Goal: Find specific page/section: Find specific page/section

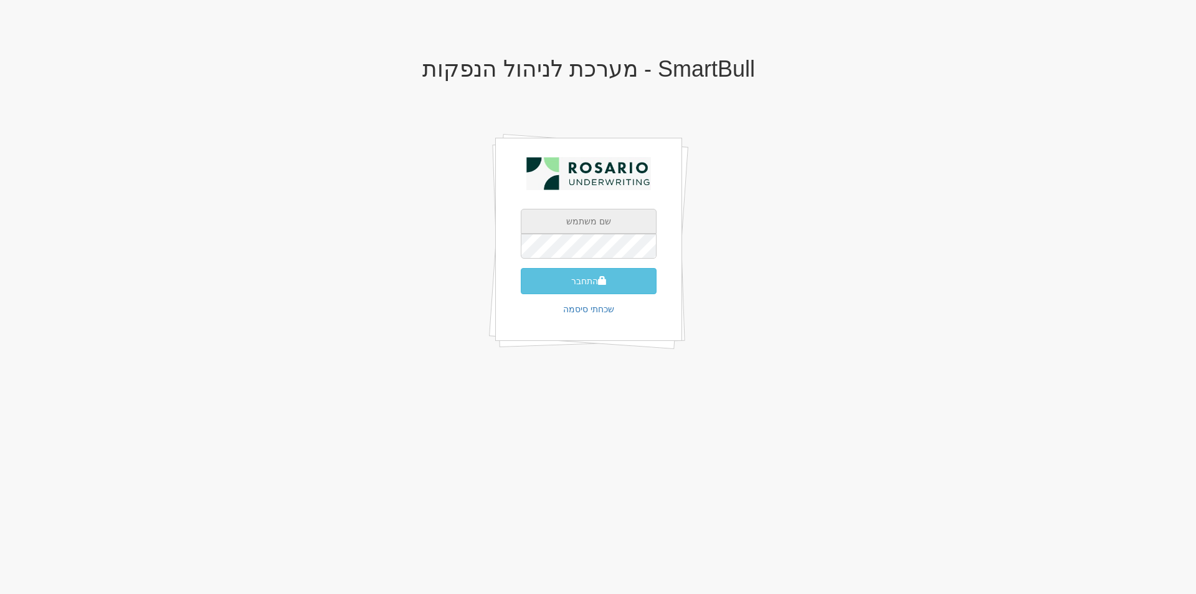
type input "[EMAIL_ADDRESS][PERSON_NAME][DOMAIN_NAME]"
click at [591, 279] on button "התחבר" at bounding box center [589, 281] width 136 height 26
type input "850746"
click at [521, 287] on button "התחבר" at bounding box center [589, 300] width 136 height 26
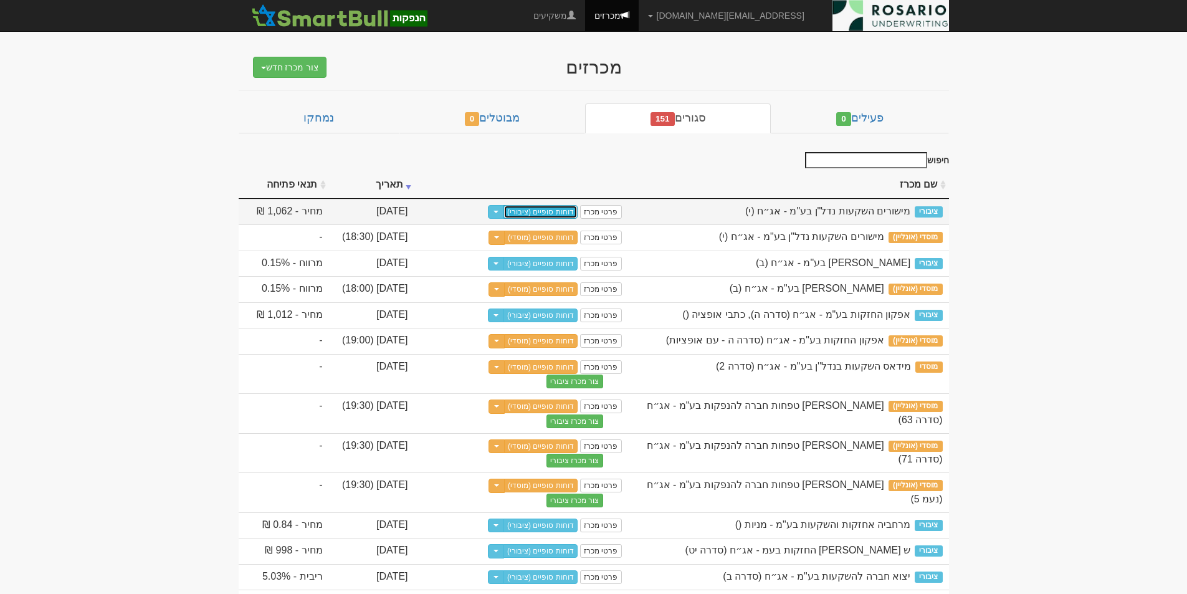
drag, startPoint x: 552, startPoint y: 211, endPoint x: 627, endPoint y: 204, distance: 75.1
click at [552, 211] on link "דוחות סופיים (ציבורי)" at bounding box center [540, 212] width 74 height 14
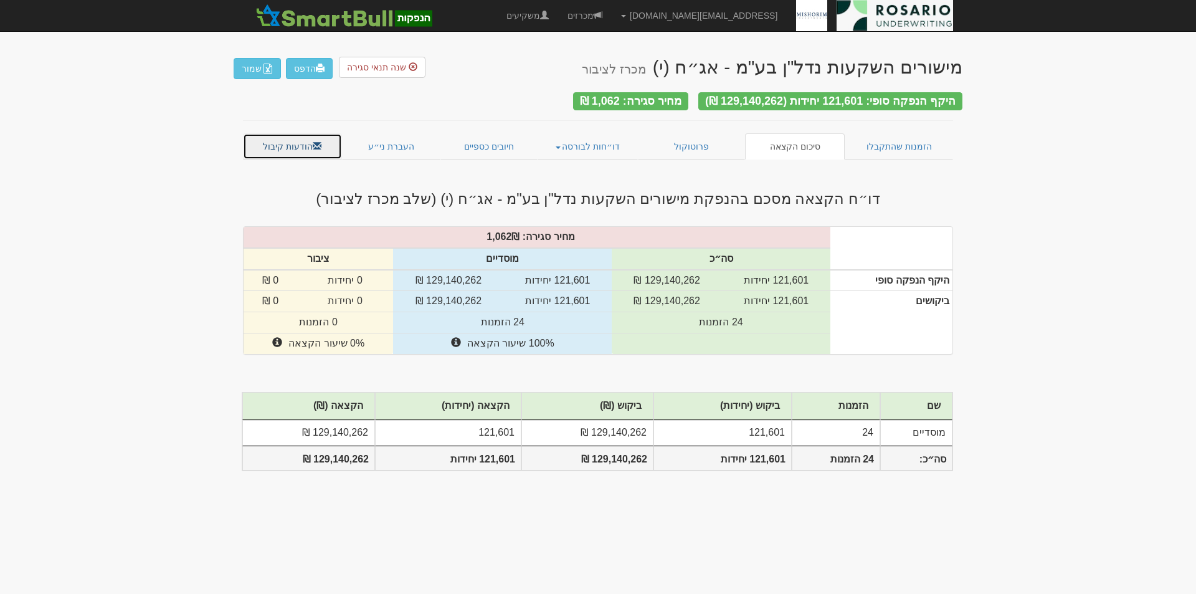
click at [291, 138] on link "הודעות קיבול" at bounding box center [292, 146] width 99 height 26
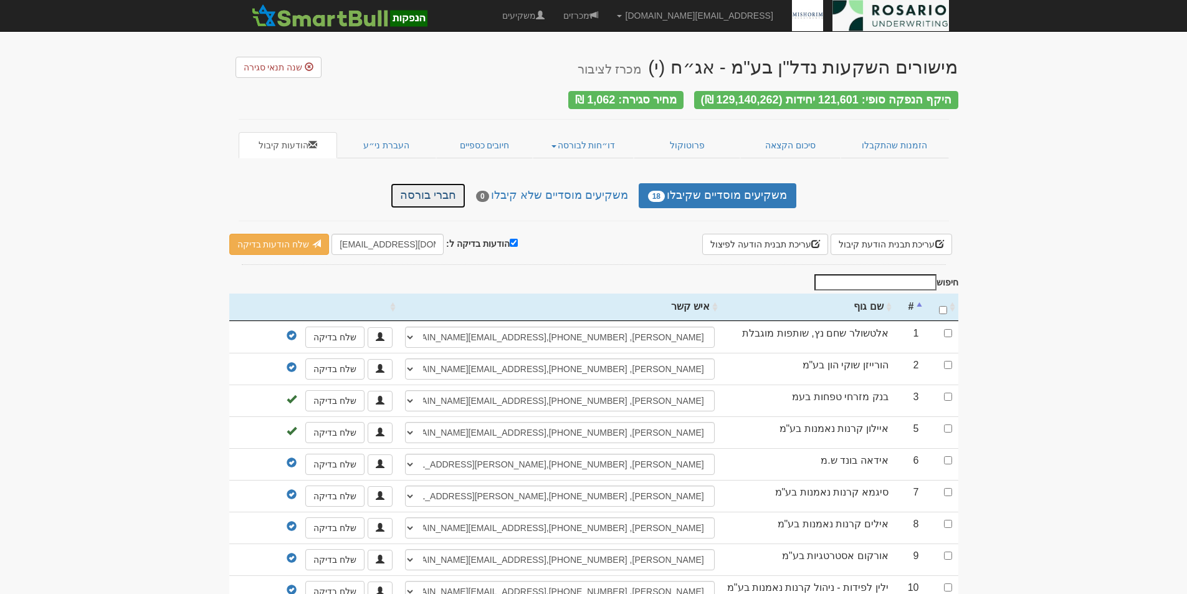
drag, startPoint x: 440, startPoint y: 184, endPoint x: 515, endPoint y: 204, distance: 77.4
click at [440, 184] on link "חברי בורסה" at bounding box center [428, 195] width 75 height 25
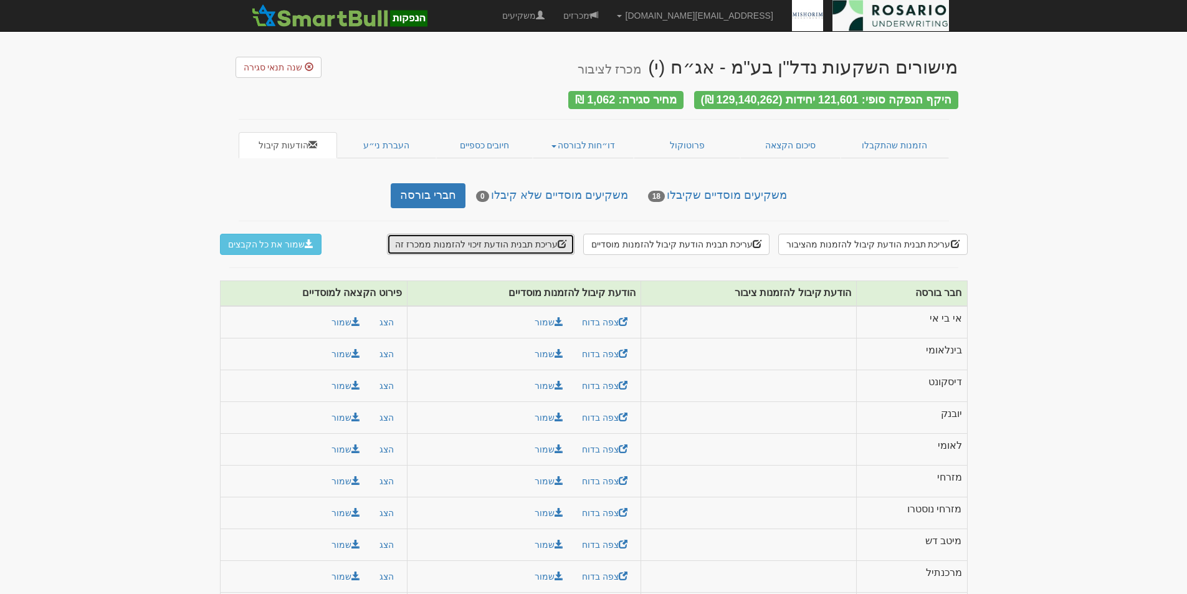
click at [530, 239] on button "עריכת תבנית הודעת זיכוי להזמנות ממכרז זה" at bounding box center [480, 244] width 187 height 21
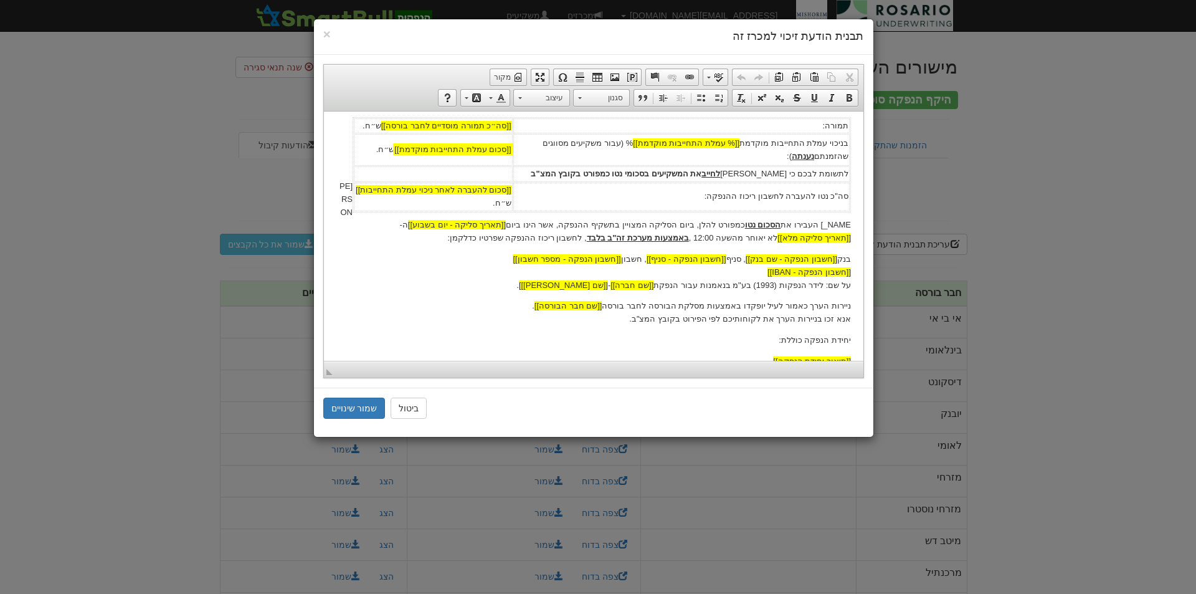
scroll to position [343, 0]
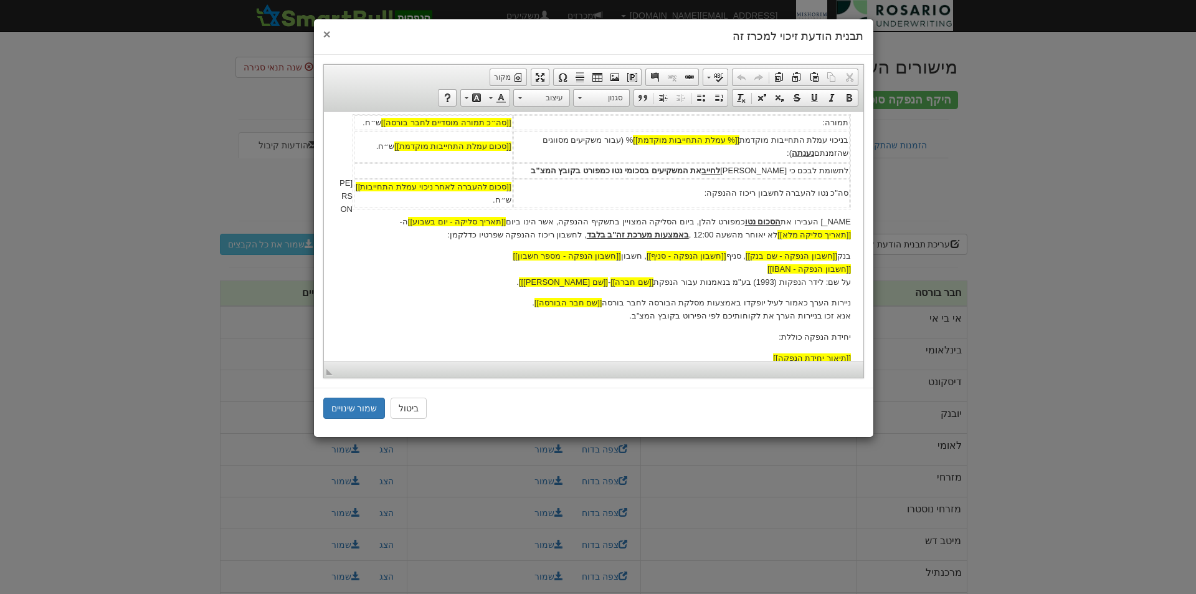
click at [323, 31] on div "× תבנית הודעת זיכוי למכרז זה" at bounding box center [593, 37] width 559 height 36
click at [326, 34] on span "×" at bounding box center [326, 34] width 7 height 14
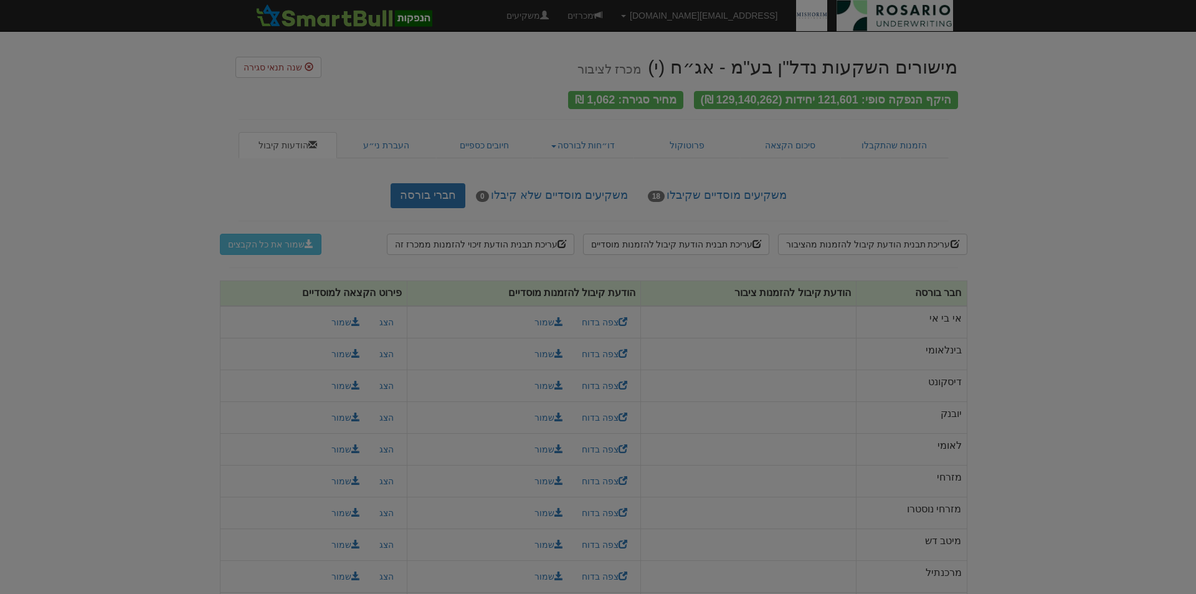
scroll to position [0, 0]
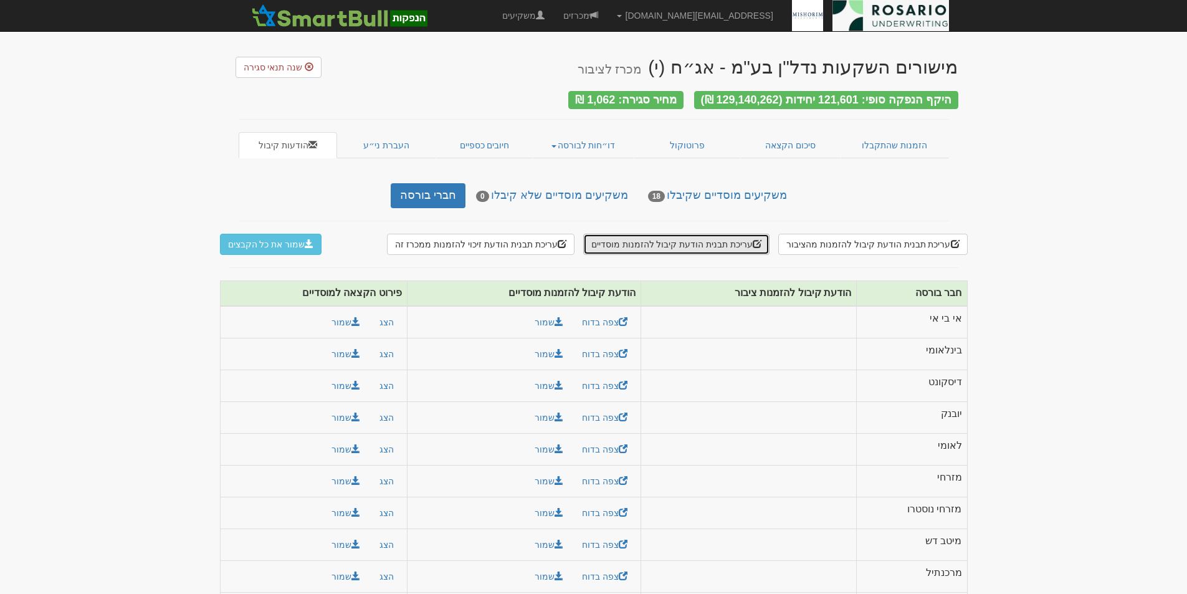
click at [725, 234] on button "עריכת תבנית הודעת קיבול להזמנות מוסדיים" at bounding box center [676, 244] width 186 height 21
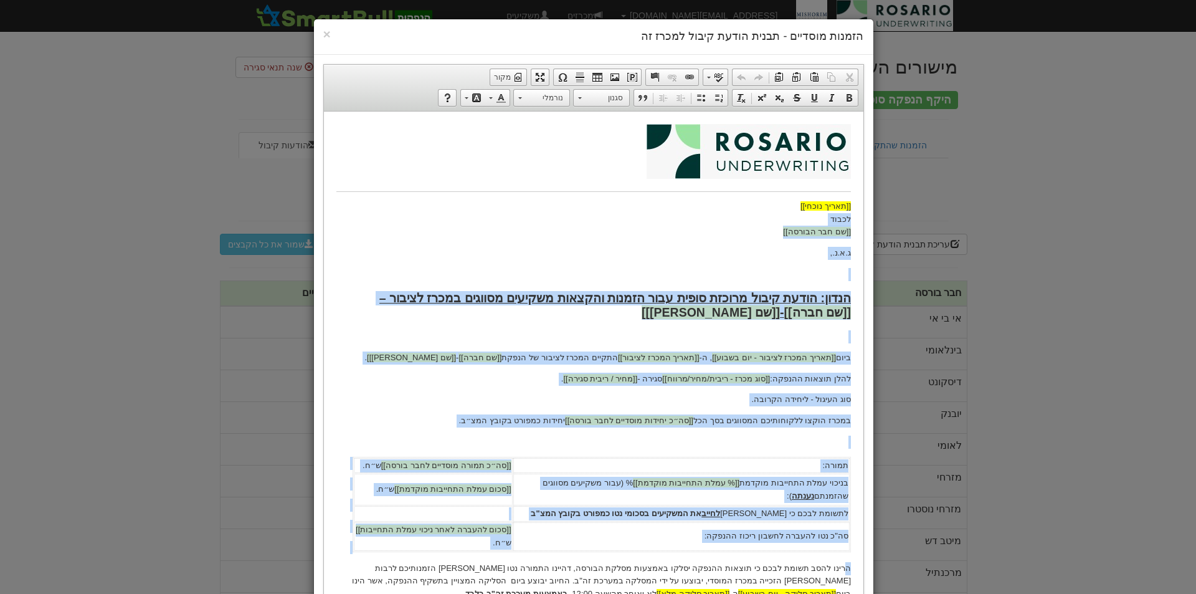
drag, startPoint x: 846, startPoint y: 193, endPoint x: 626, endPoint y: 216, distance: 221.1
click at [626, 216] on body "[[תאריך נוכחי]] לכבוד [[שם חבר הבורסה]] ג.א.נ., הנדון: הודעת קיבול מרוכזת סופית…" at bounding box center [593, 458] width 515 height 671
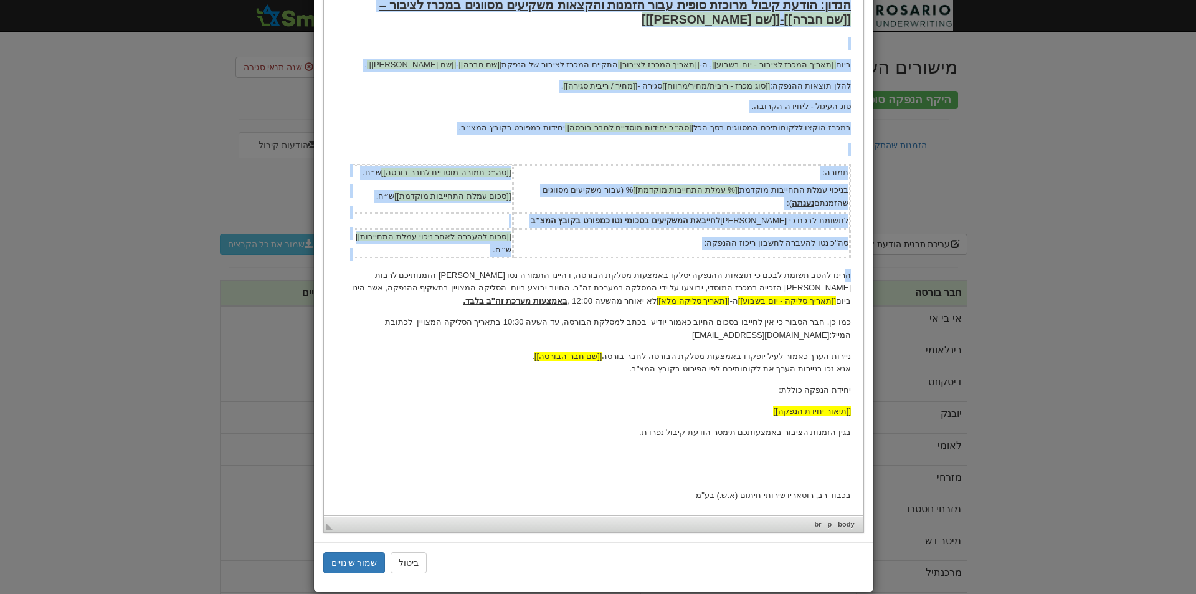
scroll to position [294, 0]
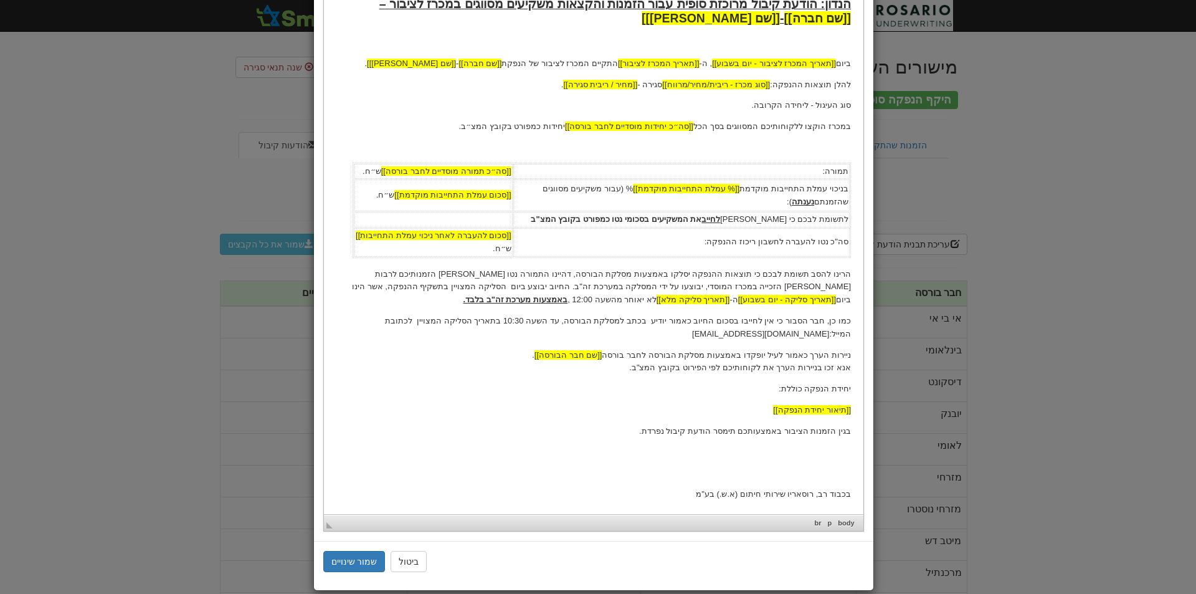
click at [801, 350] on p "ניירות הערך כאמור לעיל יופקדו באמצעות מסלקת הבורסה לחבר בורסה [[שם חבר הבורסה]]…" at bounding box center [593, 362] width 515 height 26
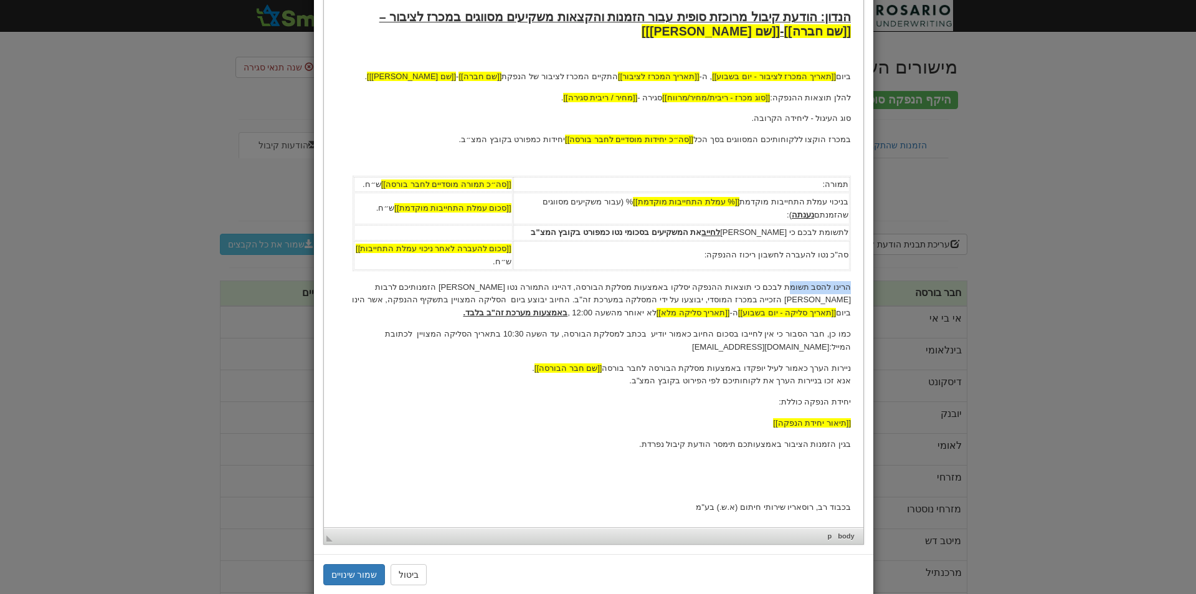
scroll to position [278, 0]
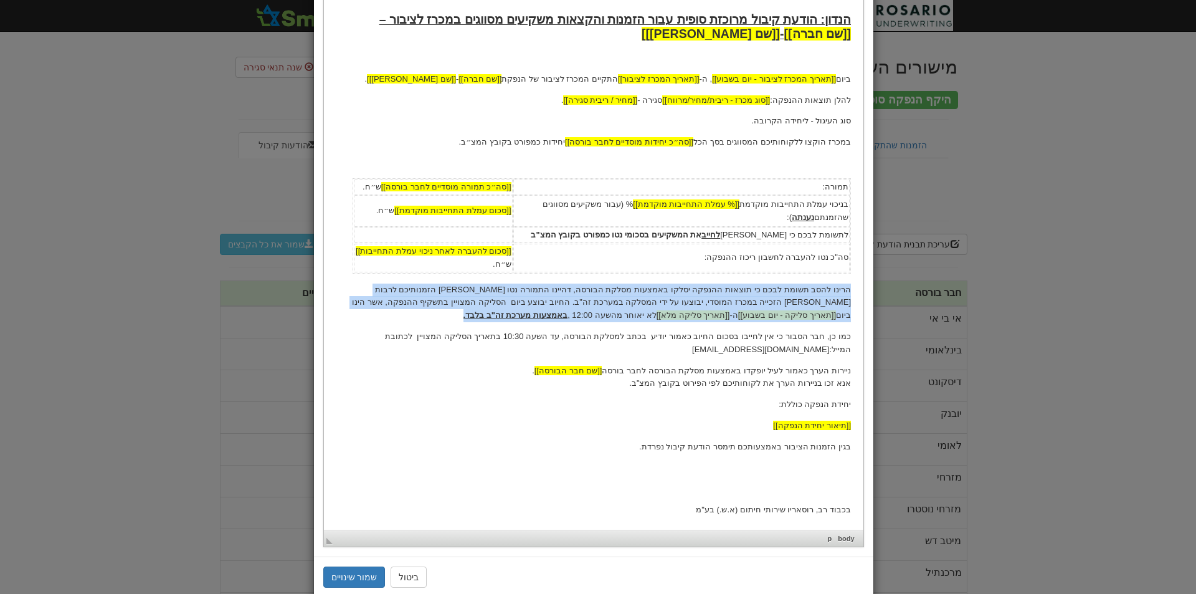
drag, startPoint x: 849, startPoint y: 289, endPoint x: 702, endPoint y: 316, distance: 150.1
click at [702, 316] on p "הרינו להסב תשומת לבכם כי תוצאות ההנפקה יסלקו באמצעות מסלקת הבורסה, דהיינו התמור…" at bounding box center [593, 302] width 515 height 39
copy p "הרינו להסב תשומת לבכם כי תוצאות ההנפקה יסלקו באמצעות מסלקת הבורסה, דהיינו התמור…"
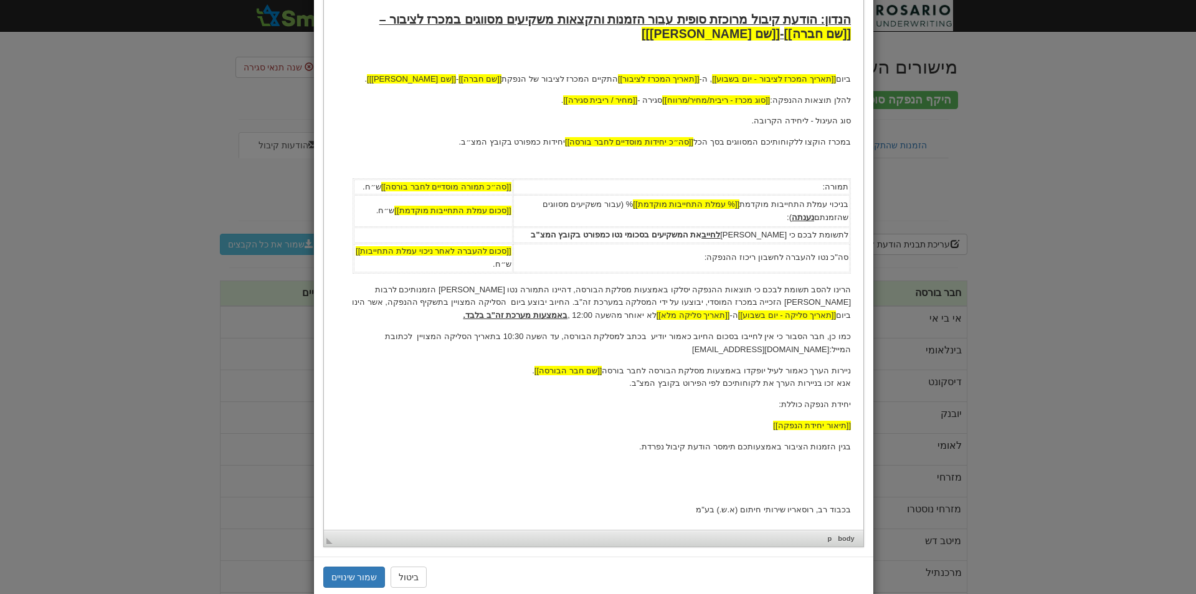
click at [742, 355] on p "כמו כן, חבר הסבור כי אין לחייבו בסכום החיוב כאמור יודיע בכתב למסלקת הבורסה, עד …" at bounding box center [593, 343] width 515 height 26
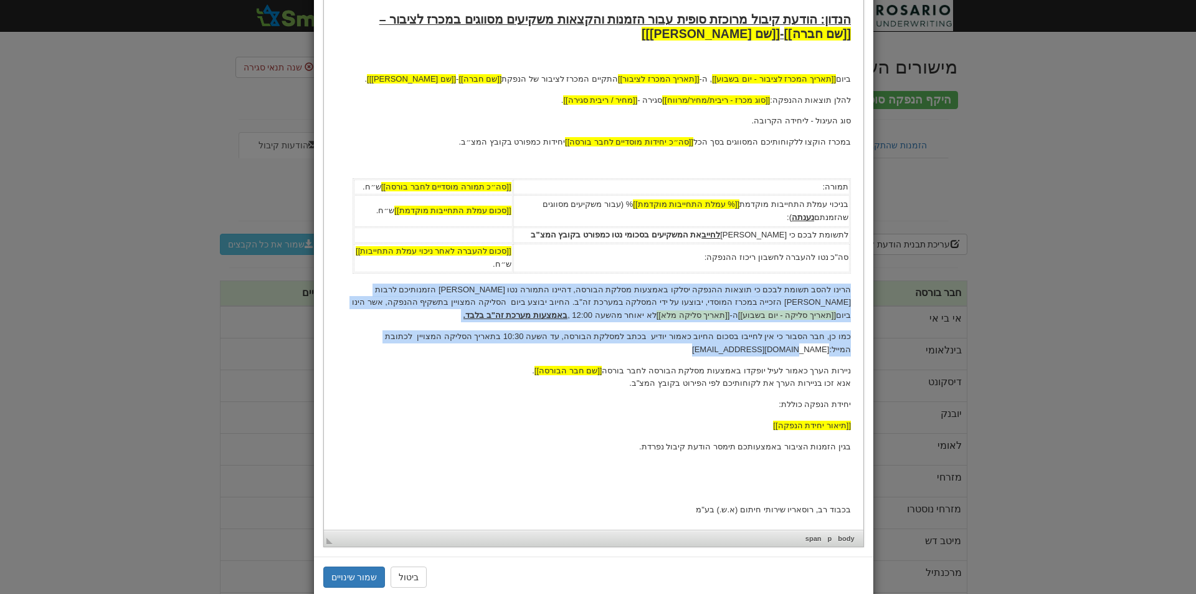
drag, startPoint x: 746, startPoint y: 352, endPoint x: 850, endPoint y: 290, distance: 121.3
click at [850, 290] on html "[[תאריך נוכחי]] לכבוד [[שם חבר הבורסה]] ג.א.נ., הנדון: הודעת קיבול מרוכזת סופית…" at bounding box center [593, 181] width 540 height 696
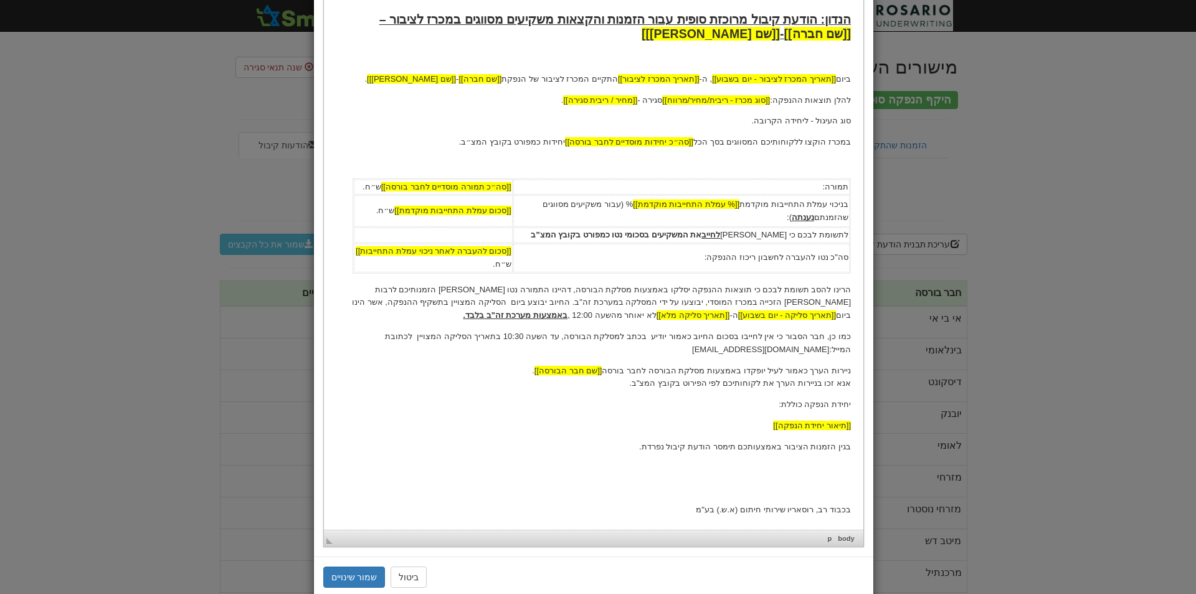
click at [558, 371] on p "ניירות הערך כאמור לעיל יופקדו באמצעות מסלקת הבורסה לחבר בורסה [[שם חבר הבורסה]]…" at bounding box center [593, 377] width 515 height 26
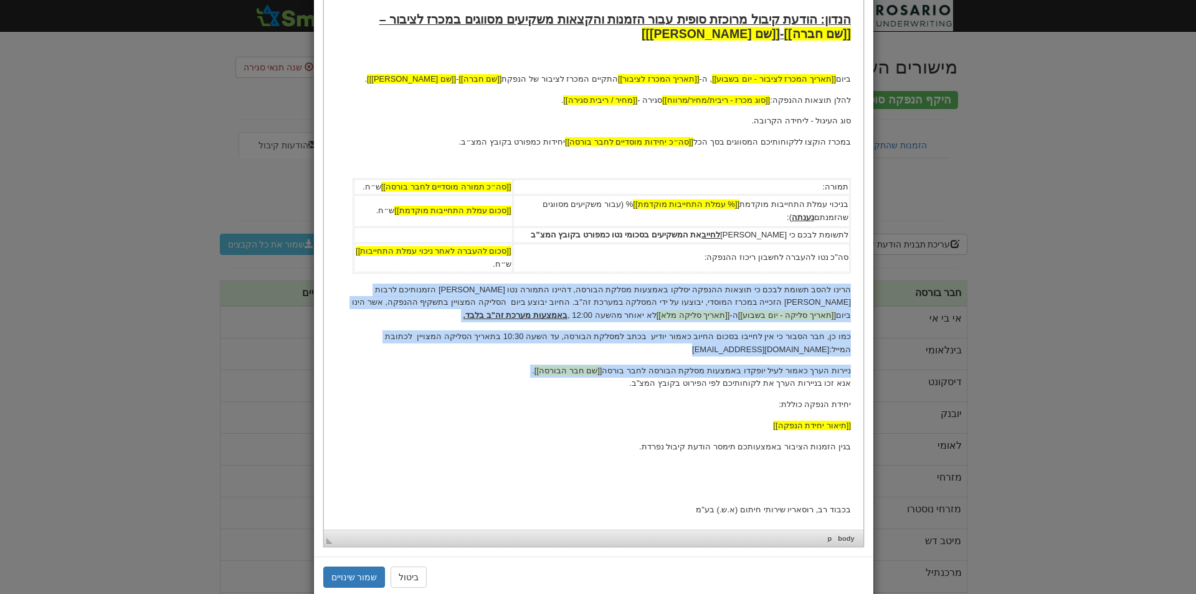
drag, startPoint x: 622, startPoint y: 371, endPoint x: 869, endPoint y: 288, distance: 260.5
click at [863, 288] on html "[[תאריך נוכחי]] לכבוד [[שם חבר הבורסה]] ג.א.נ., הנדון: הודעת קיבול מרוכזת סופית…" at bounding box center [593, 181] width 540 height 696
copy body "הרינו להסב תשומת לבכם כי תוצאות ההנפקה יסלקו באמצעות מסלקת הבורסה, דהיינו התמור…"
